Goal: Transaction & Acquisition: Purchase product/service

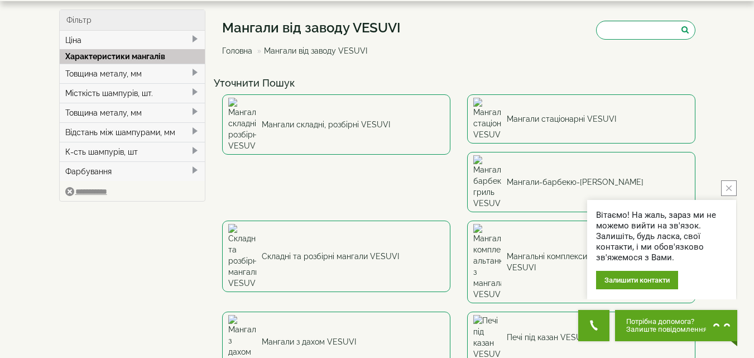
scroll to position [37, 0]
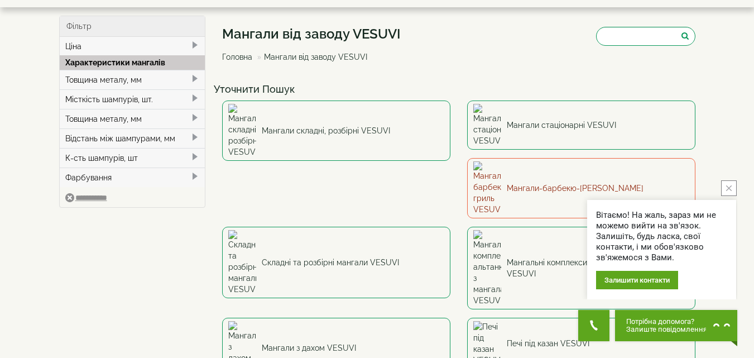
click at [467, 161] on link "Мангали-барбекю-[PERSON_NAME]" at bounding box center [581, 188] width 228 height 60
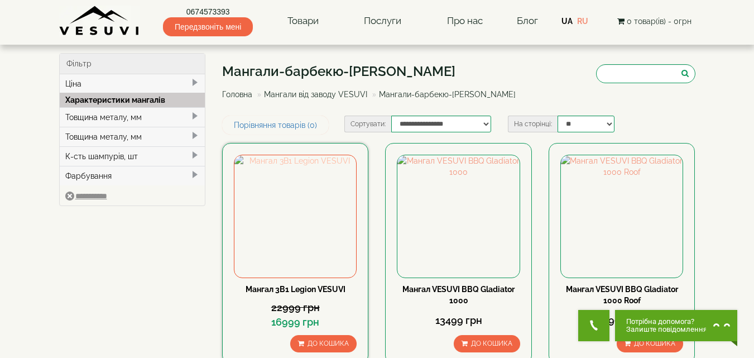
click at [306, 211] on img at bounding box center [295, 216] width 122 height 122
